Goal: Check status: Check status

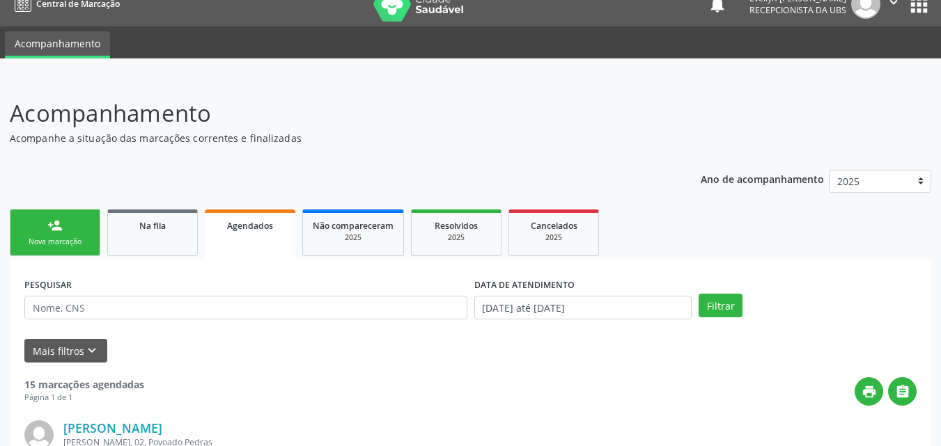
scroll to position [12, 0]
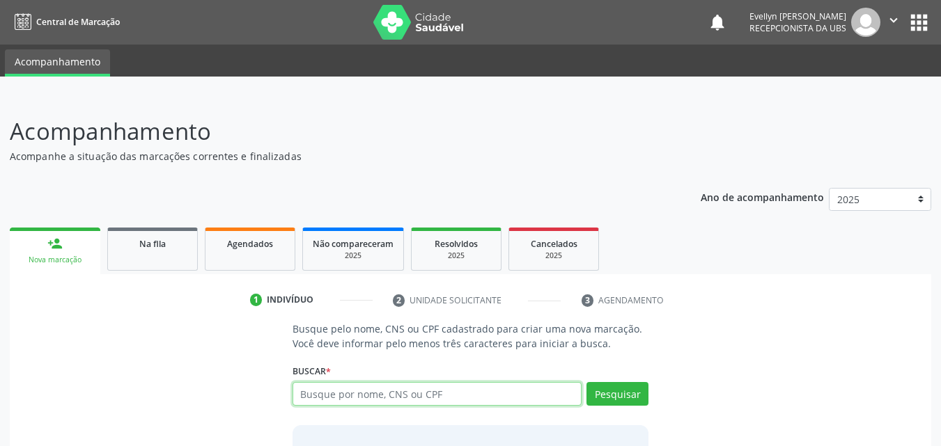
scroll to position [12, 0]
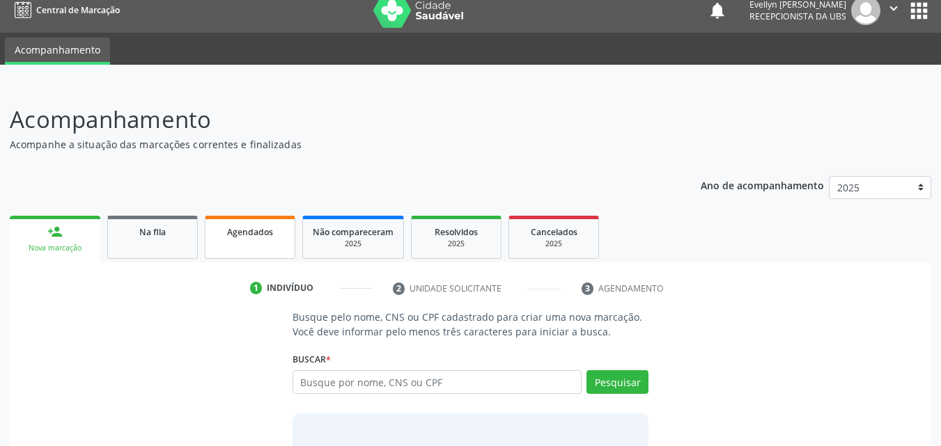
click at [221, 238] on div "Agendados" at bounding box center [250, 231] width 70 height 15
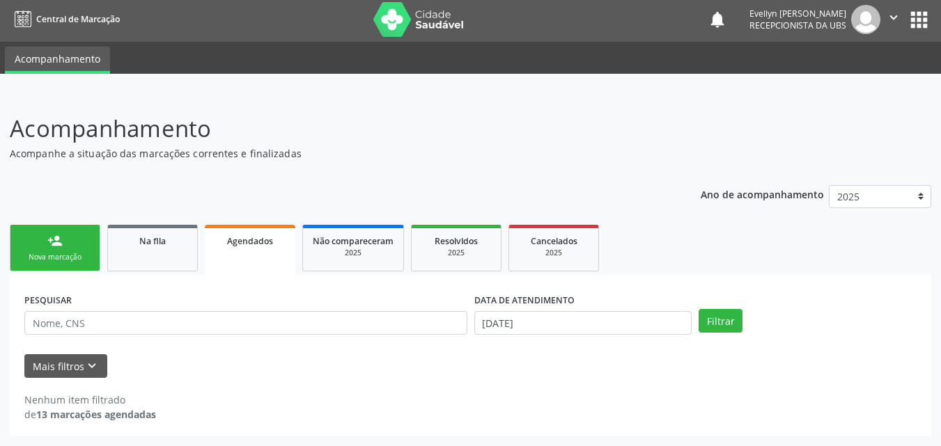
scroll to position [3, 0]
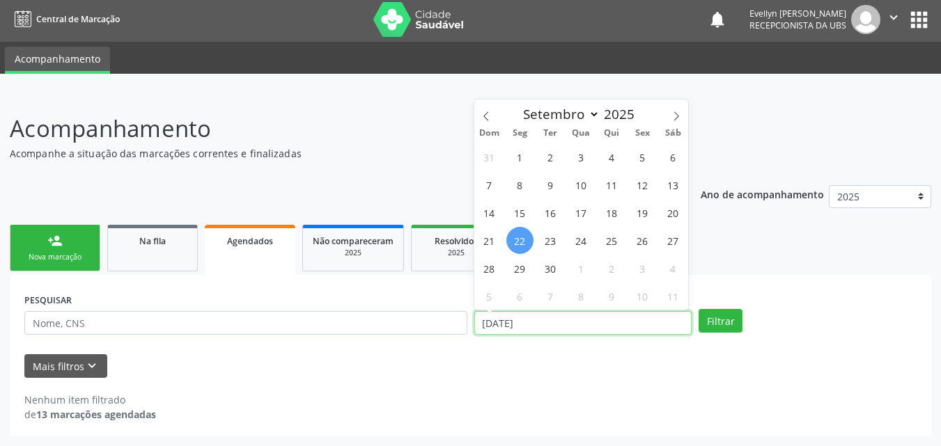
click at [549, 330] on input "22/09/2025" at bounding box center [583, 323] width 218 height 24
click at [481, 120] on icon at bounding box center [486, 116] width 10 height 10
select select "6"
click at [561, 153] on span "1" at bounding box center [550, 156] width 27 height 27
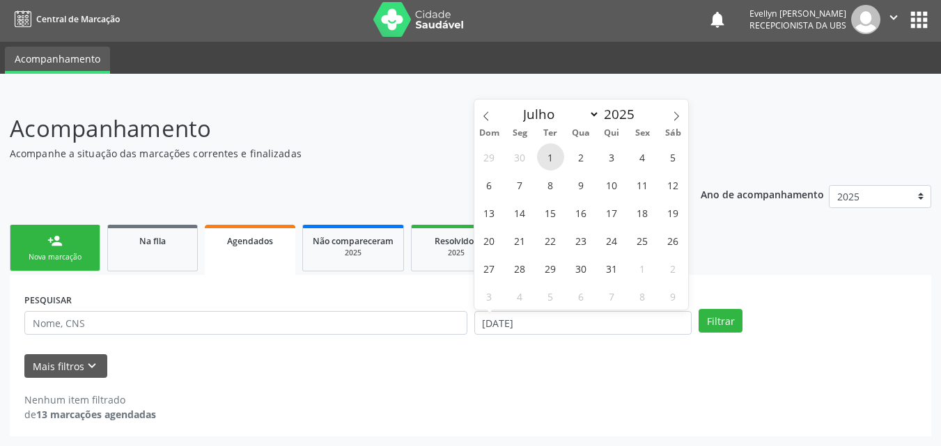
type input "01/07/2025"
click at [683, 111] on span at bounding box center [676, 112] width 24 height 24
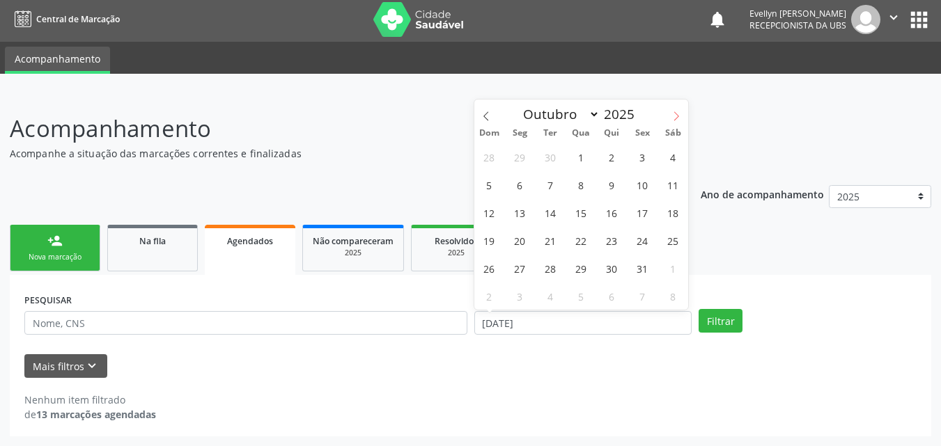
select select "10"
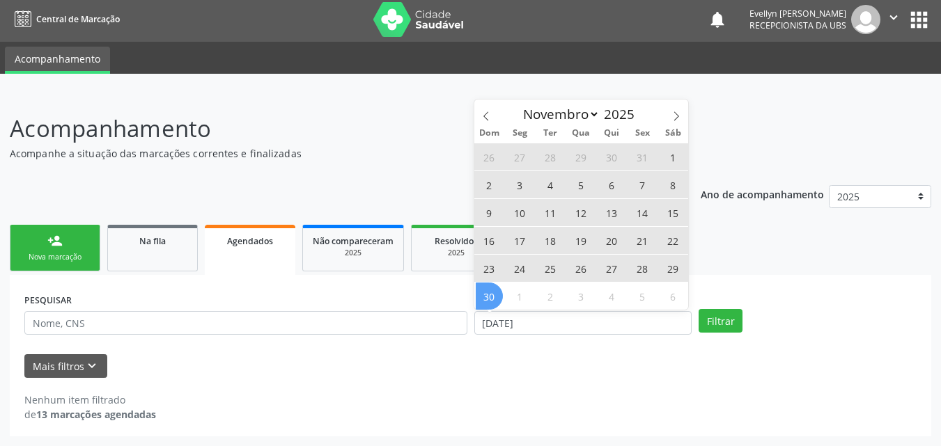
click at [490, 299] on span "30" at bounding box center [489, 296] width 27 height 27
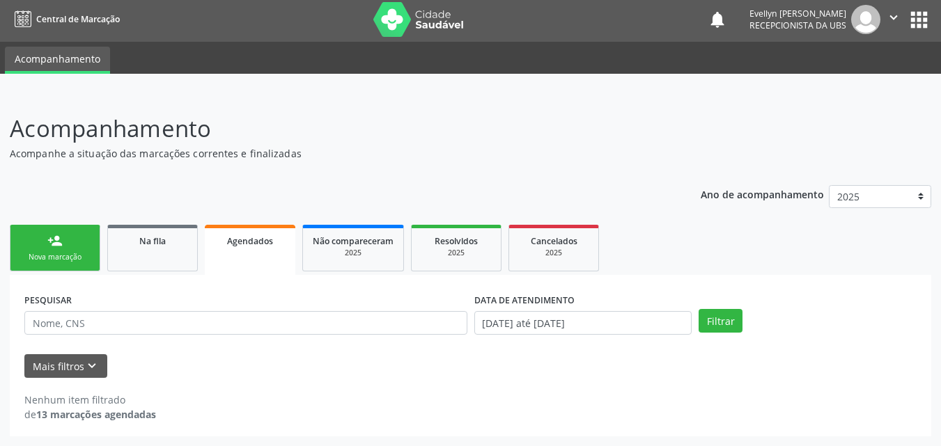
click at [724, 306] on div "PESQUISAR DATA DE ATENDIMENTO 01/07/2025 até 30/11/2025 Filtrar" at bounding box center [470, 317] width 899 height 54
click at [723, 313] on button "Filtrar" at bounding box center [721, 321] width 44 height 24
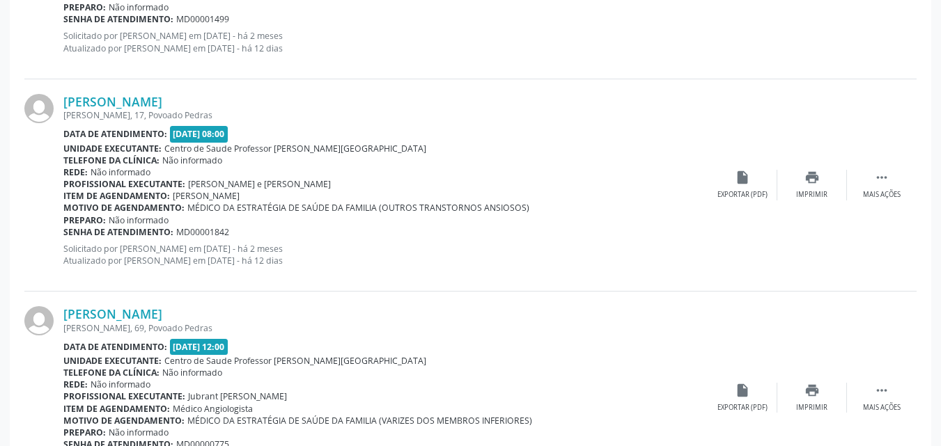
scroll to position [2767, 0]
